Goal: Transaction & Acquisition: Obtain resource

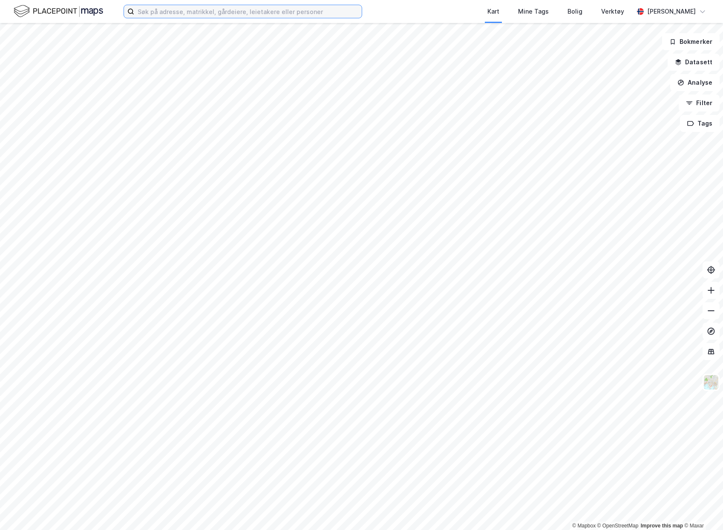
click at [226, 11] on input at bounding box center [247, 11] width 227 height 13
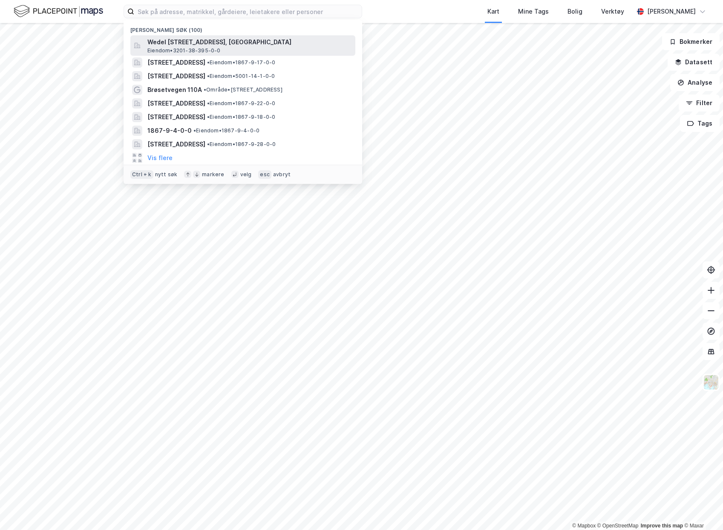
click at [197, 40] on span "Wedel [STREET_ADDRESS], [GEOGRAPHIC_DATA]" at bounding box center [249, 42] width 204 height 10
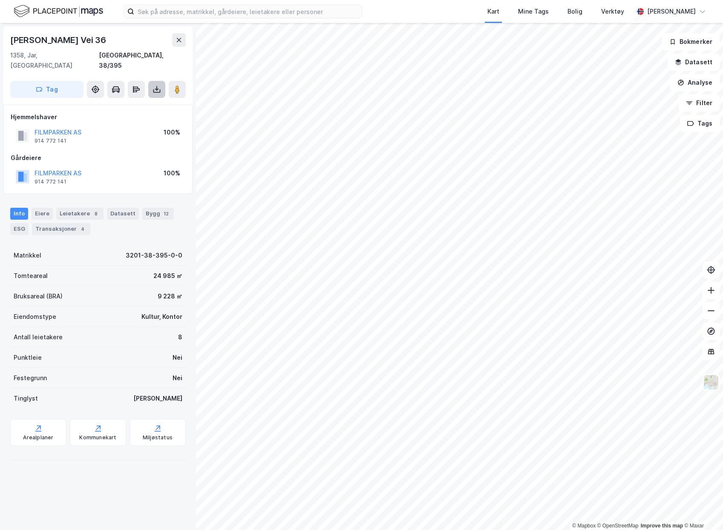
click at [158, 89] on icon at bounding box center [156, 90] width 7 height 3
click at [152, 100] on div "Last ned grunnbok" at bounding box center [120, 107] width 91 height 14
click at [162, 82] on button at bounding box center [156, 89] width 17 height 17
click at [150, 81] on button at bounding box center [156, 89] width 17 height 17
click at [139, 103] on div "Last ned grunnbok" at bounding box center [114, 106] width 49 height 7
